Goal: Transaction & Acquisition: Purchase product/service

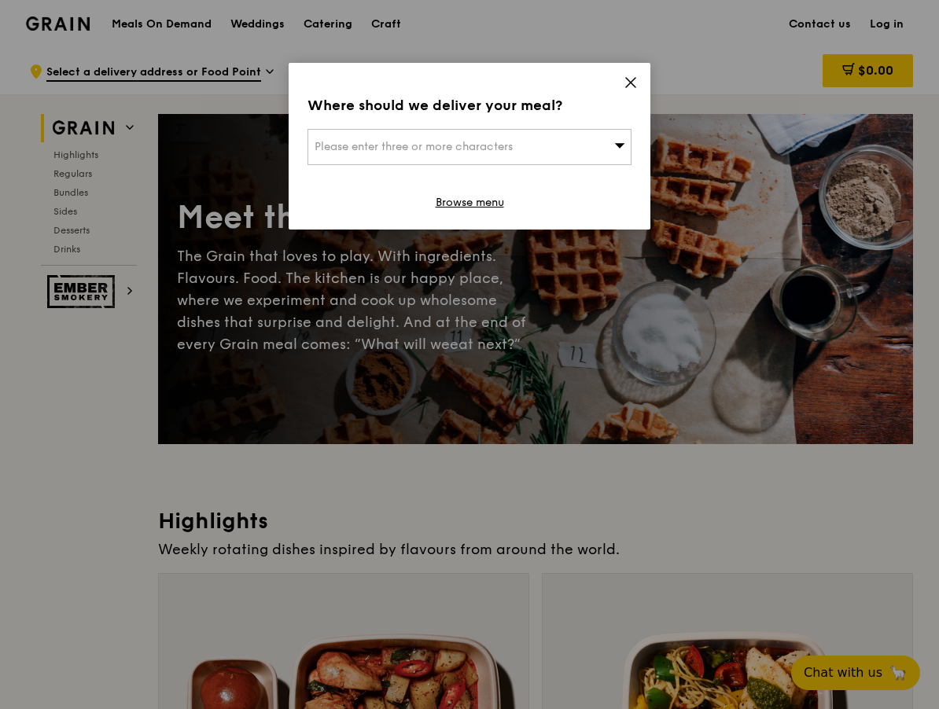
click at [619, 68] on div "Where should we deliver your meal? Please enter three or more characters Browse…" at bounding box center [470, 146] width 362 height 167
click at [620, 77] on div "Where should we deliver your meal? Please enter three or more characters Browse…" at bounding box center [470, 146] width 362 height 167
click at [634, 78] on icon at bounding box center [630, 82] width 9 height 9
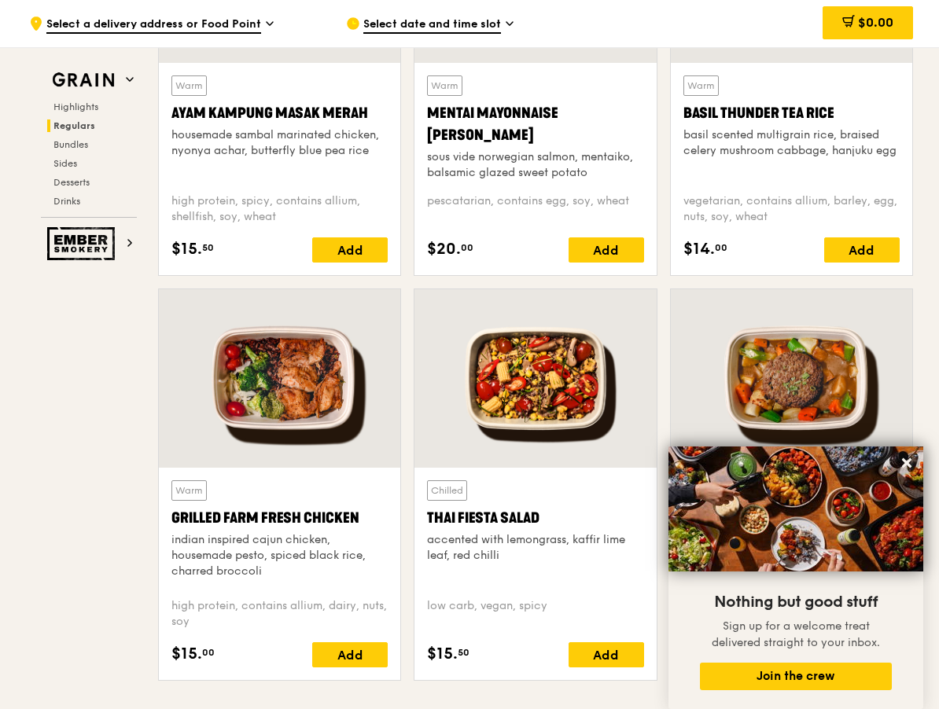
scroll to position [1570, 0]
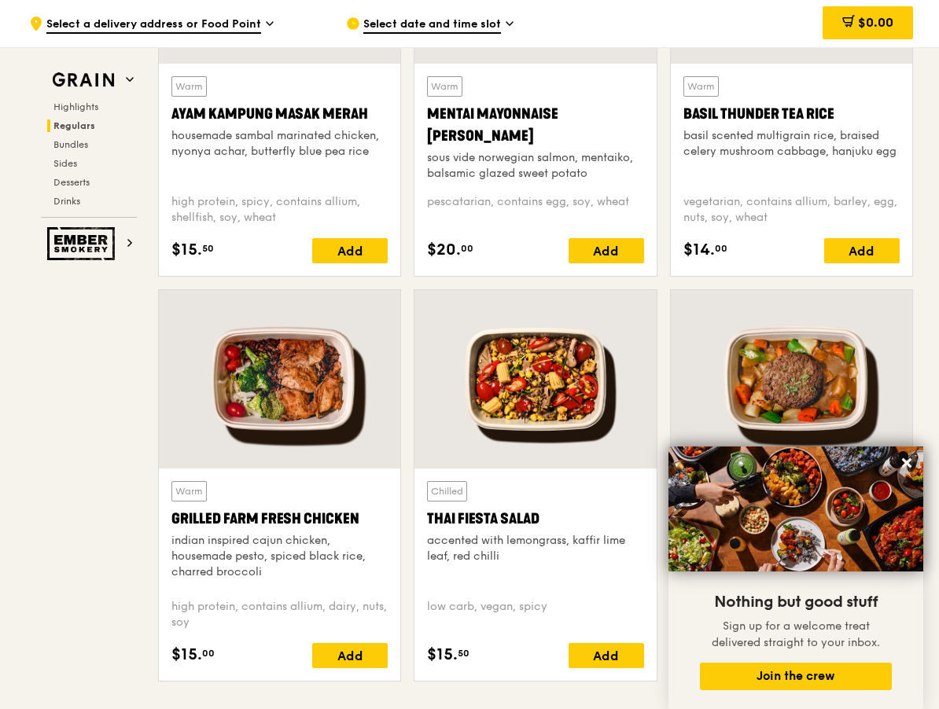
drag, startPoint x: 908, startPoint y: 461, endPoint x: 923, endPoint y: 465, distance: 15.4
click at [908, 461] on icon at bounding box center [906, 462] width 9 height 9
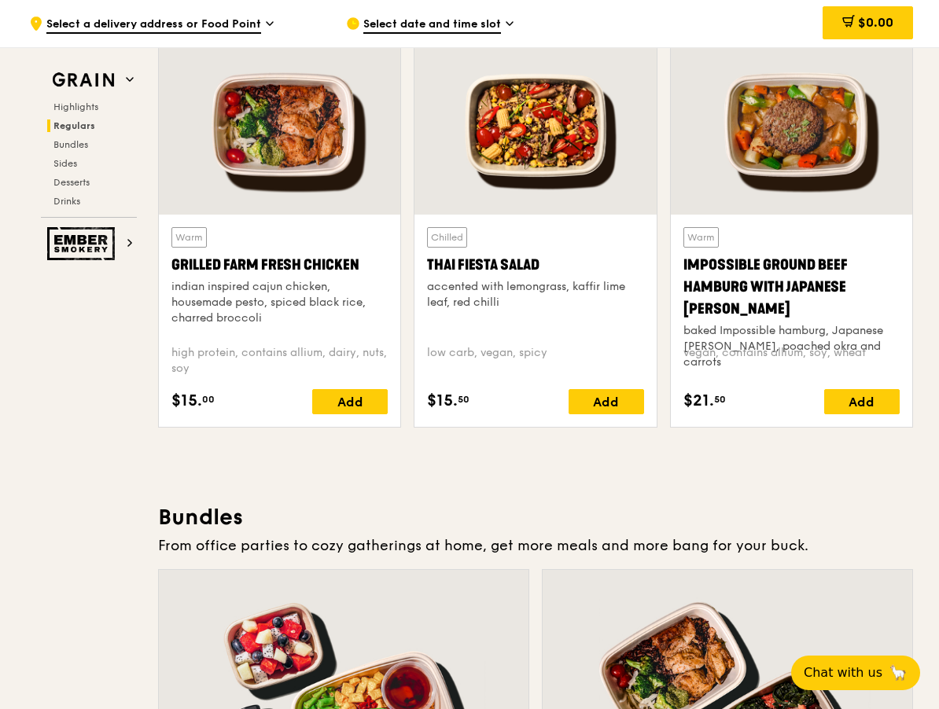
scroll to position [1825, 0]
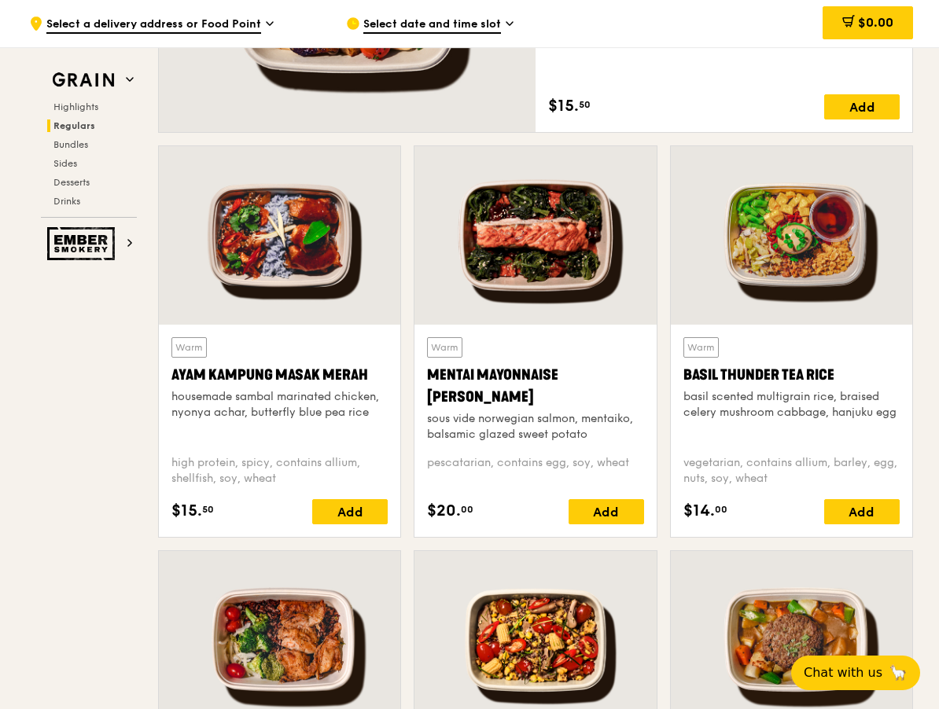
scroll to position [1310, 0]
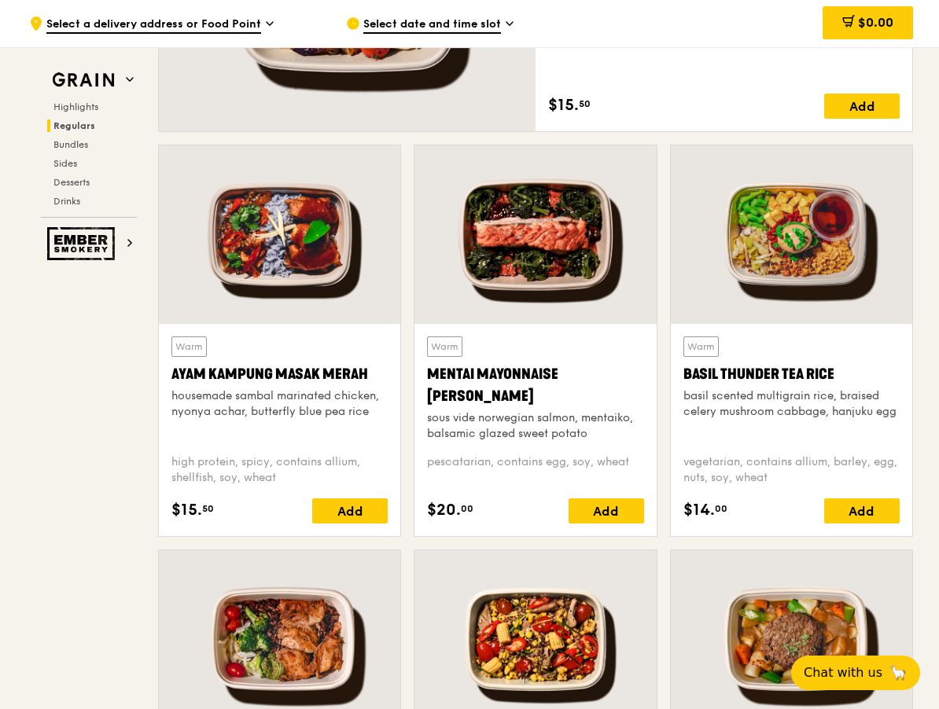
click at [847, 286] on div at bounding box center [791, 234] width 241 height 178
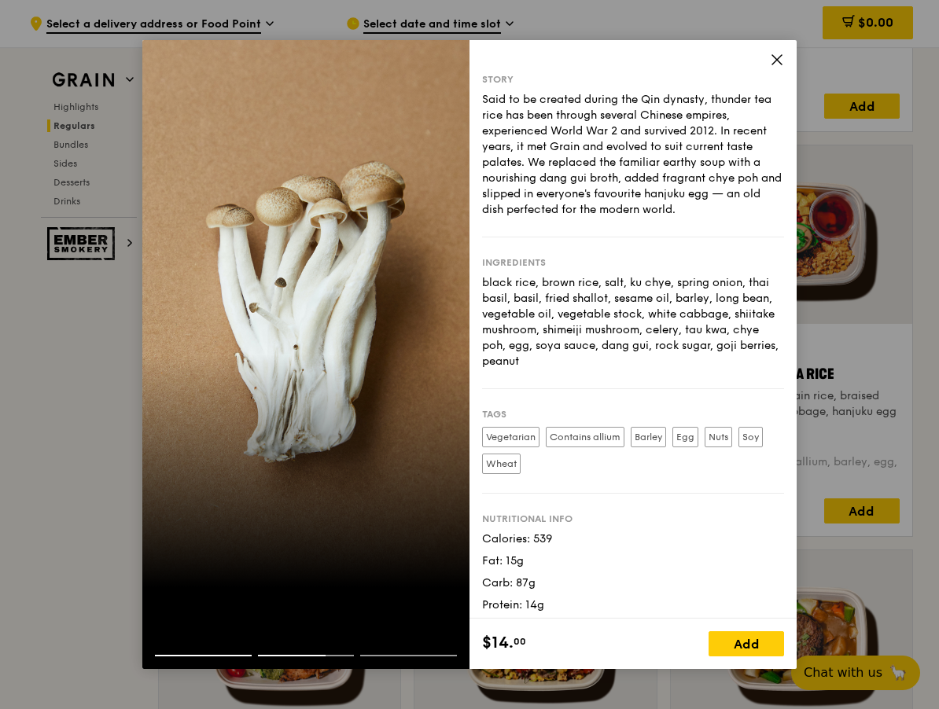
drag, startPoint x: 520, startPoint y: 364, endPoint x: 516, endPoint y: 300, distance: 64.6
click at [473, 284] on div "Story Said to be created during the Qin dynasty, thunder tea rice has been thro…" at bounding box center [632, 329] width 327 height 579
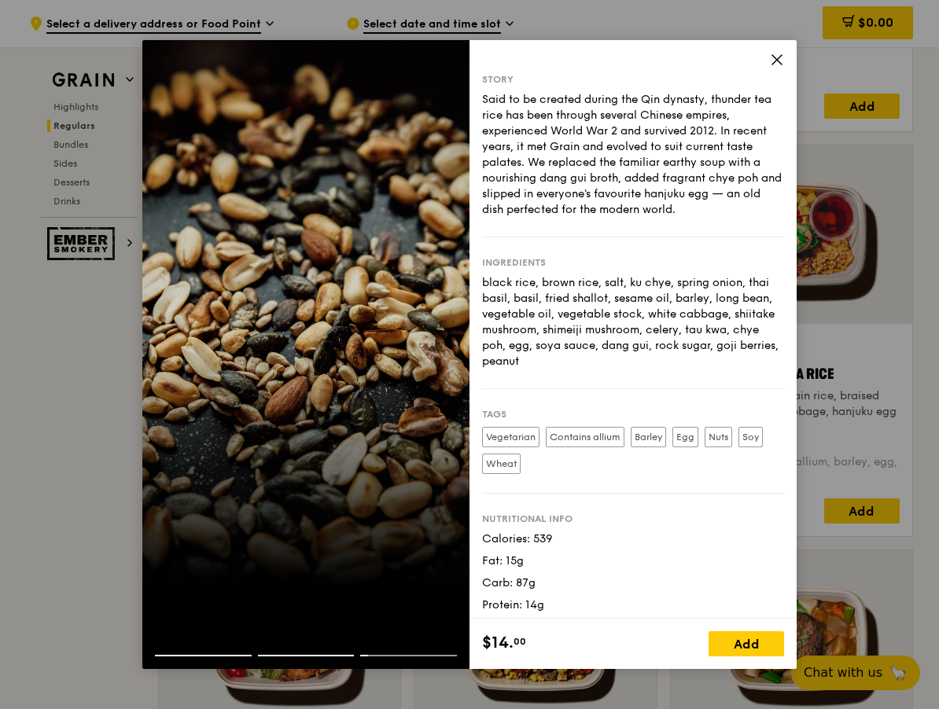
copy div "black rice, brown rice, salt, ku chye, spring onion, thai basil, basil, fried s…"
click at [774, 57] on icon at bounding box center [776, 59] width 9 height 9
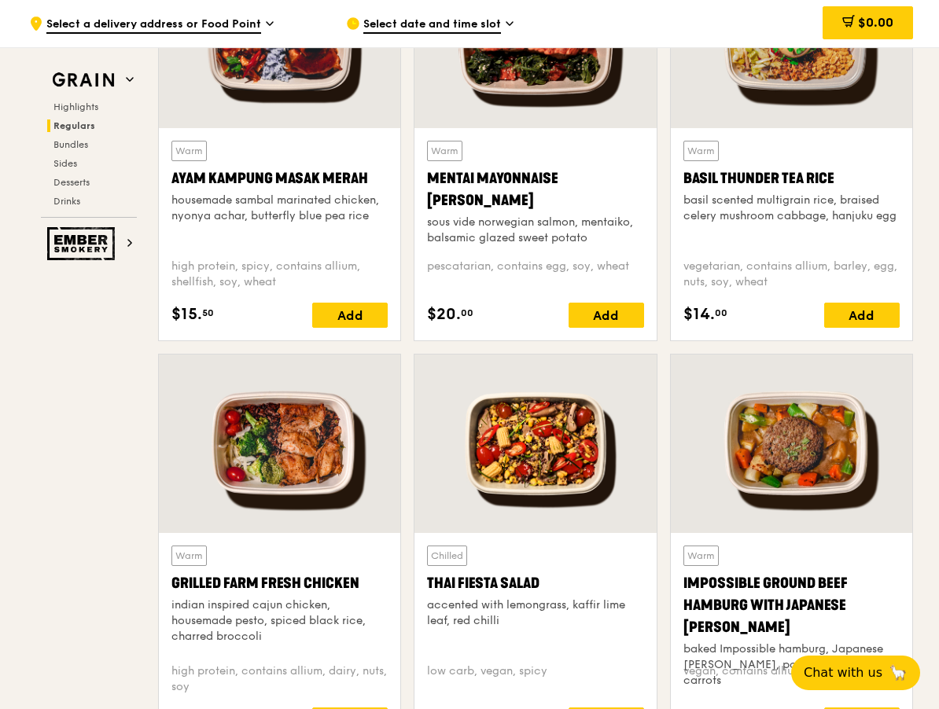
scroll to position [1506, 0]
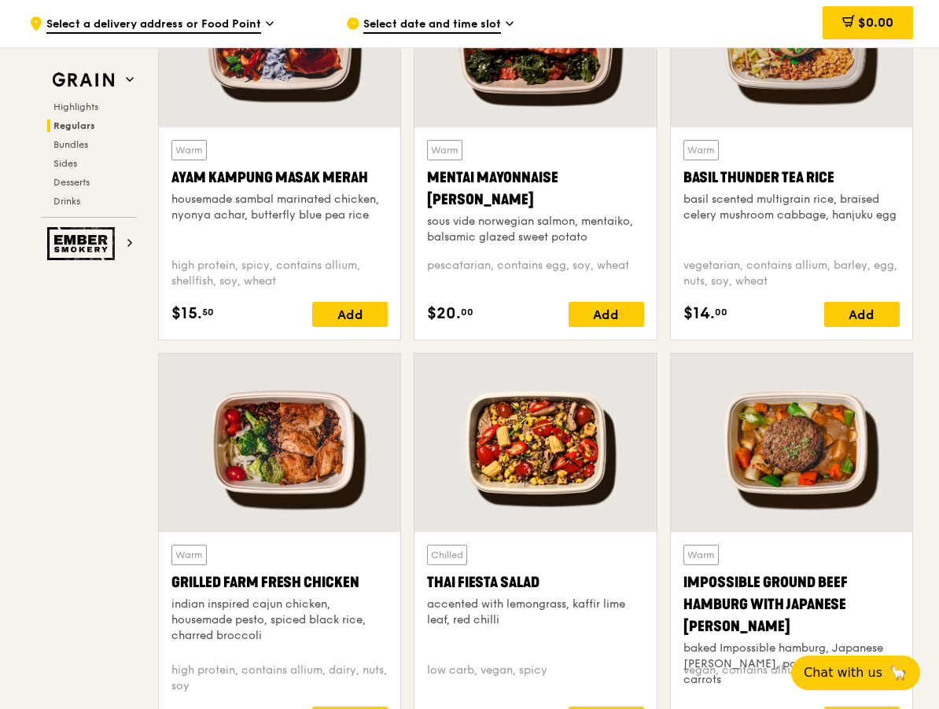
click at [751, 610] on div "Impossible Ground Beef Hamburg with Japanese [PERSON_NAME]" at bounding box center [791, 605] width 216 height 66
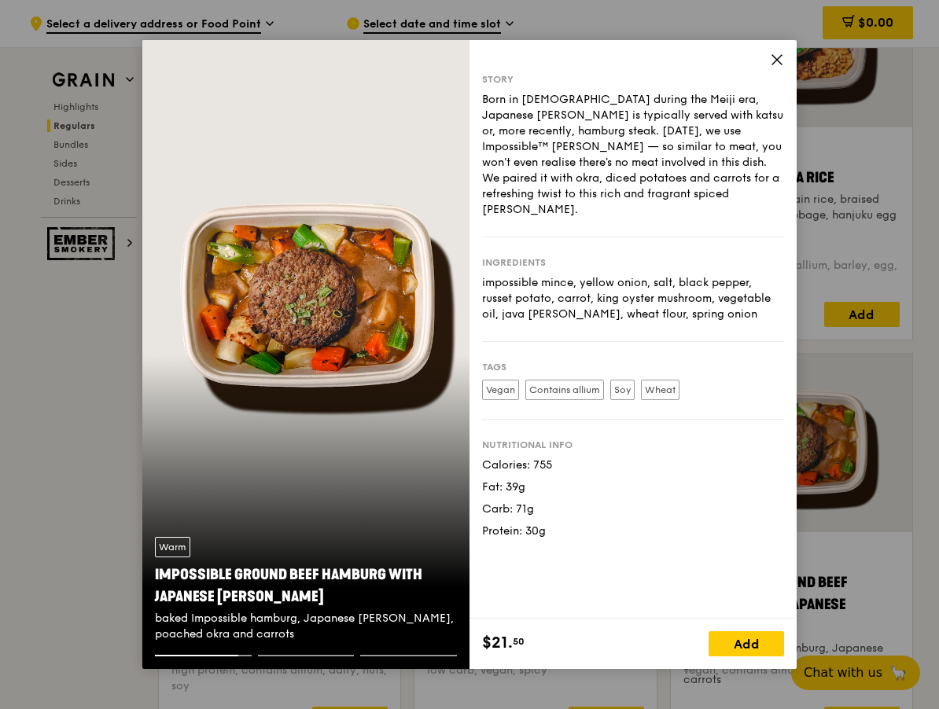
drag, startPoint x: 482, startPoint y: 267, endPoint x: 718, endPoint y: 307, distance: 239.4
click at [718, 307] on div "Ingredients impossible mince, yellow onion, salt, black pepper, russet potato, …" at bounding box center [633, 289] width 302 height 105
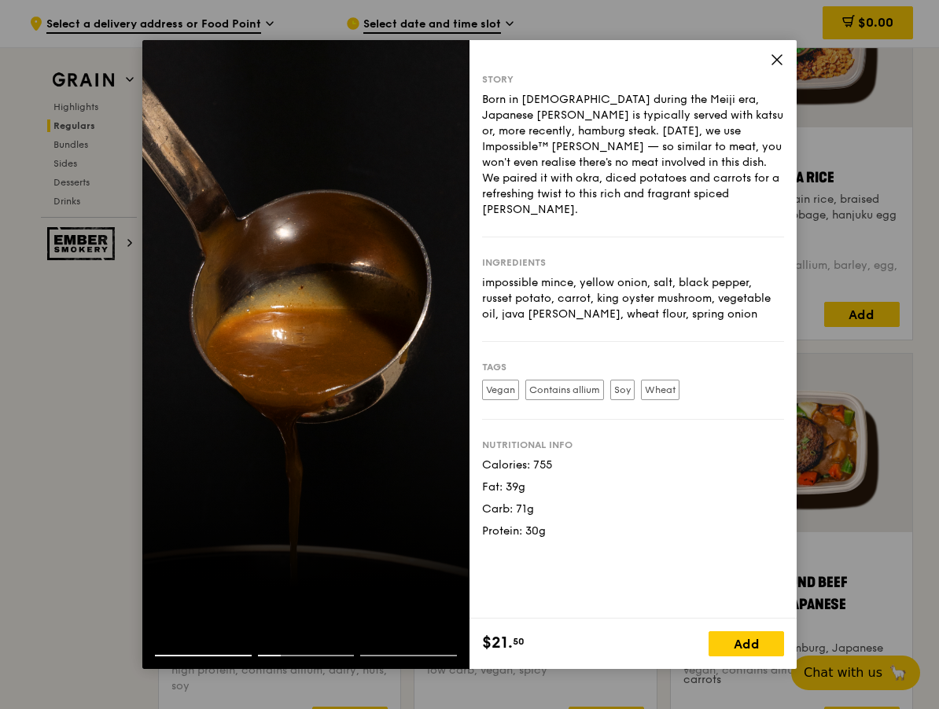
copy div "impossible mince, yellow onion, salt, black pepper, russet potato, carrot, king…"
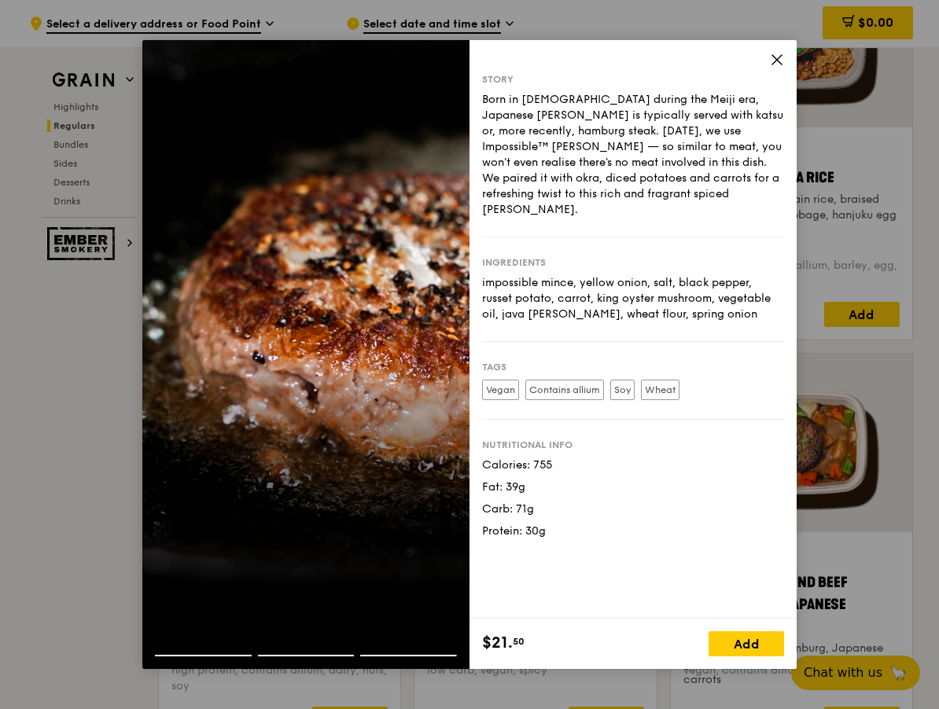
click at [777, 57] on icon at bounding box center [777, 60] width 14 height 14
